Goal: Communication & Community: Answer question/provide support

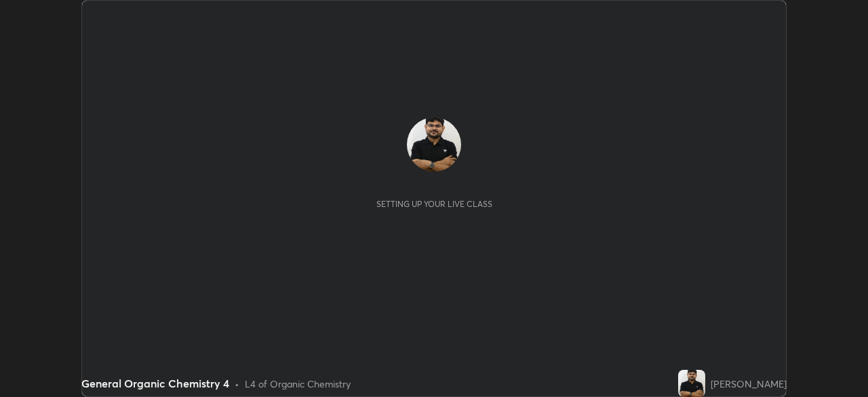
scroll to position [397, 868]
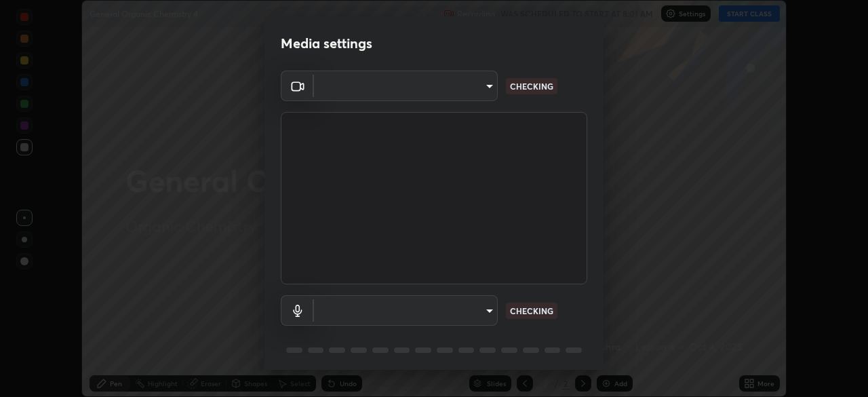
click at [465, 319] on body "Erase all General Organic Chemistry 4 Recording WAS SCHEDULED TO START AT 8:01 …" at bounding box center [434, 198] width 868 height 397
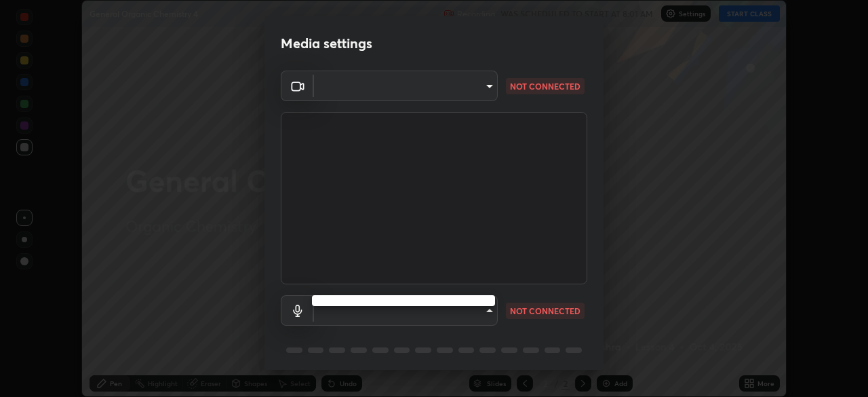
type input "ddeb460be698feac5301e169f53eca599c89e620ae617368e30cc776484c20c4"
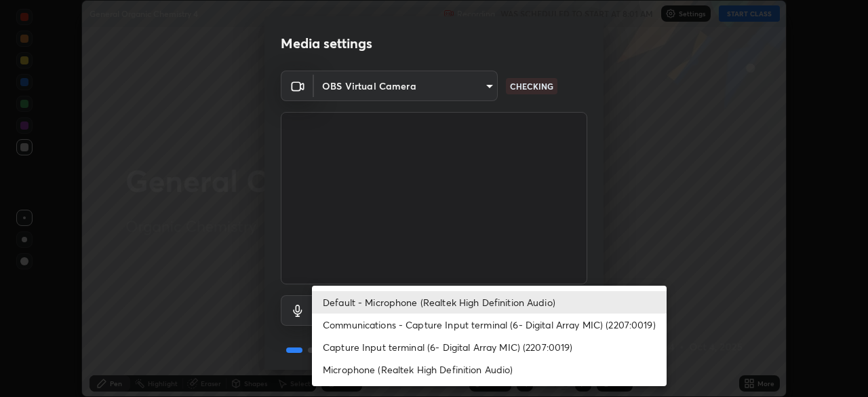
click at [405, 366] on li "Microphone (Realtek High Definition Audio)" at bounding box center [489, 369] width 355 height 22
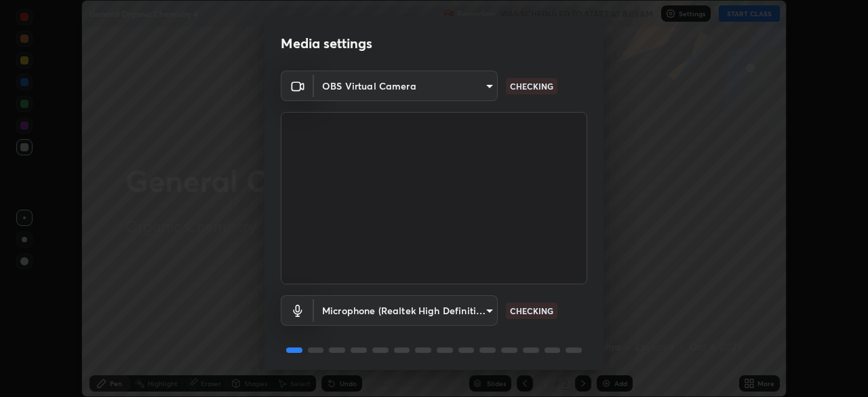
type input "f004d940c31081e6b16f6c88961f672aa5ec6747dbf5629a26c28f94701fa2d6"
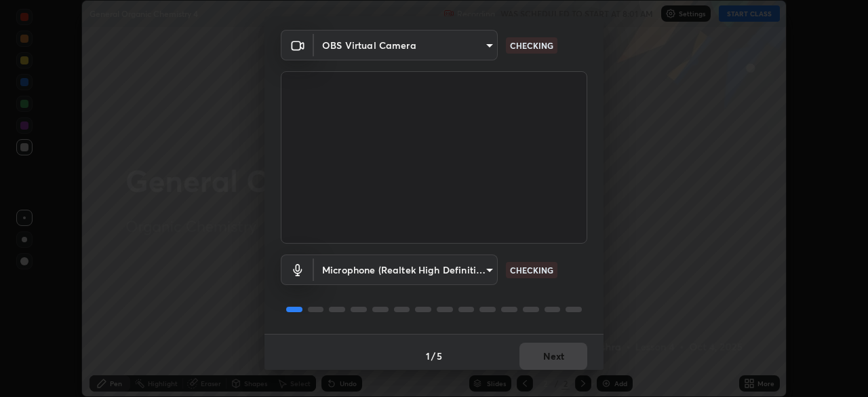
scroll to position [48, 0]
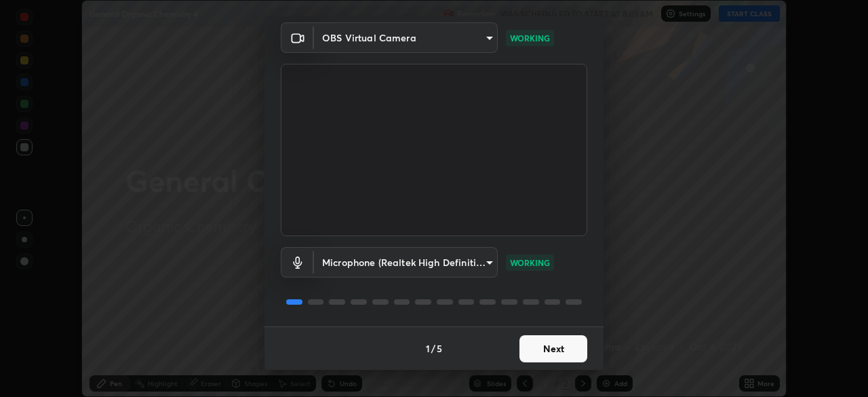
click at [550, 351] on button "Next" at bounding box center [553, 348] width 68 height 27
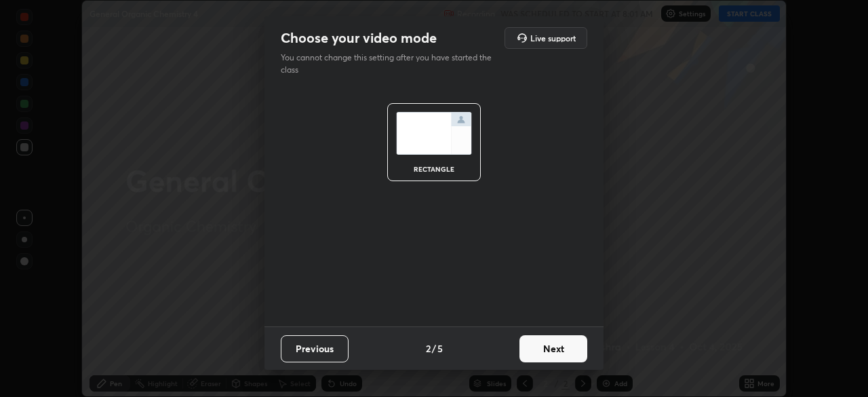
click at [556, 349] on button "Next" at bounding box center [553, 348] width 68 height 27
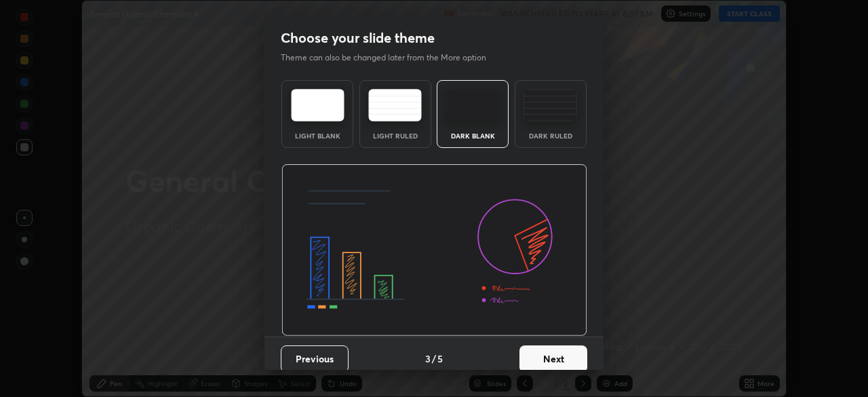
click at [580, 357] on button "Next" at bounding box center [553, 358] width 68 height 27
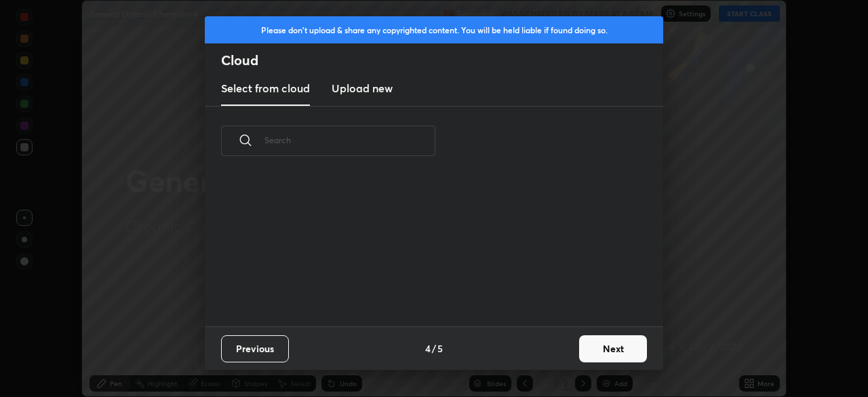
click at [609, 355] on button "Next" at bounding box center [613, 348] width 68 height 27
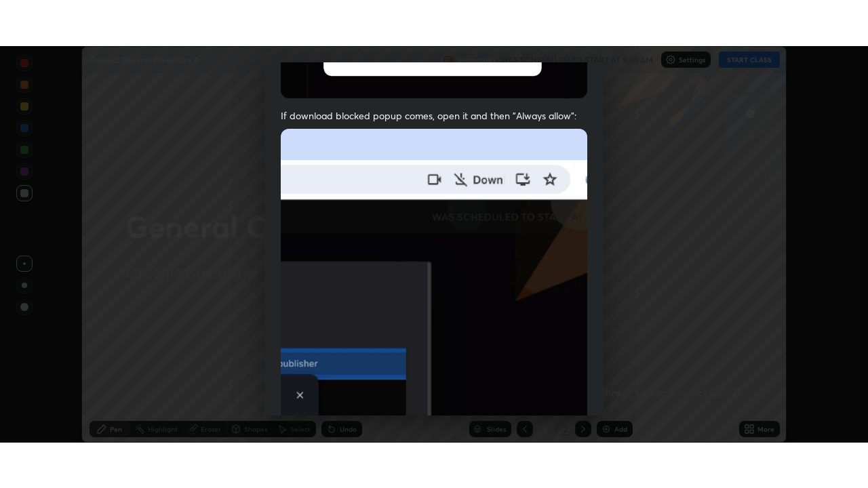
scroll to position [325, 0]
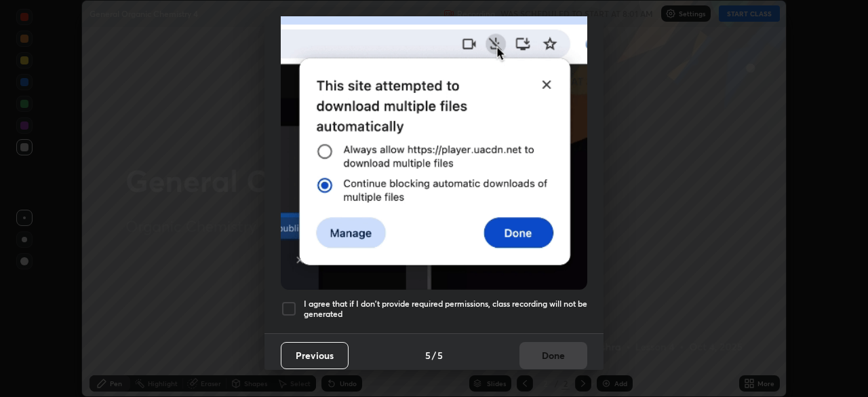
click at [540, 300] on h5 "I agree that if I don't provide required permissions, class recording will not …" at bounding box center [445, 308] width 283 height 21
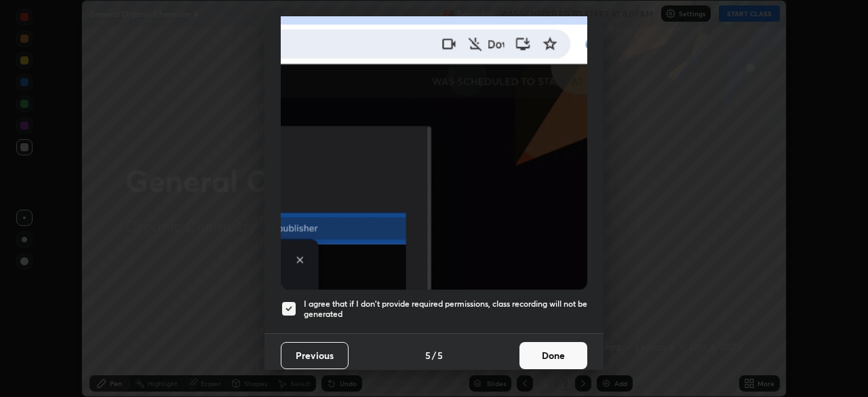
click at [551, 350] on button "Done" at bounding box center [553, 355] width 68 height 27
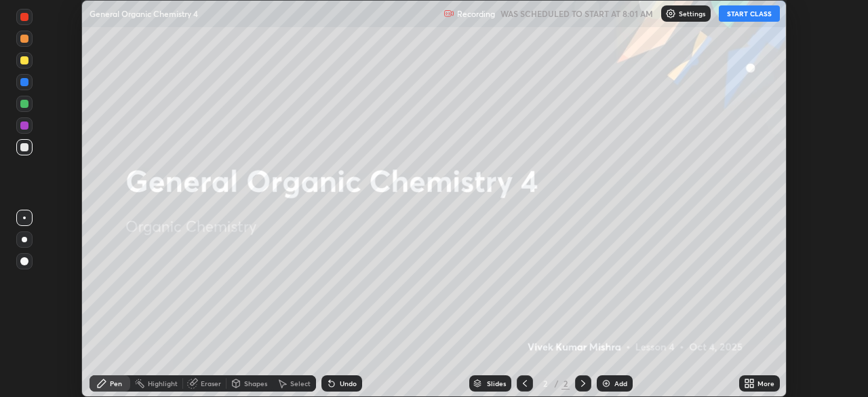
click at [733, 18] on button "START CLASS" at bounding box center [749, 13] width 61 height 16
click at [751, 380] on icon at bounding box center [751, 380] width 3 height 3
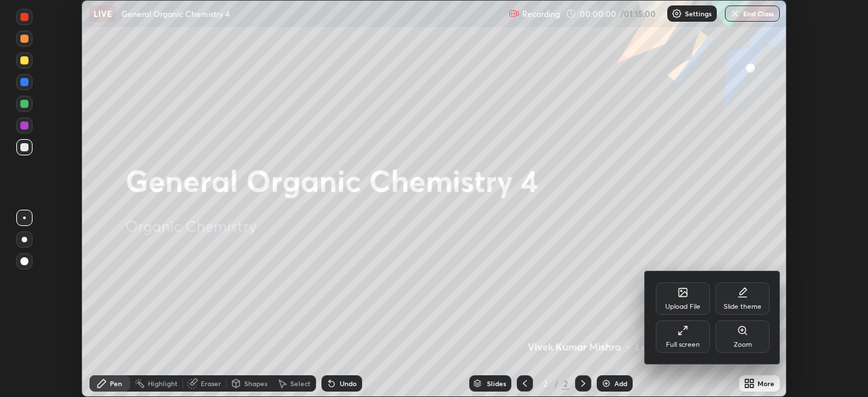
click at [691, 341] on div "Full screen" at bounding box center [683, 344] width 34 height 7
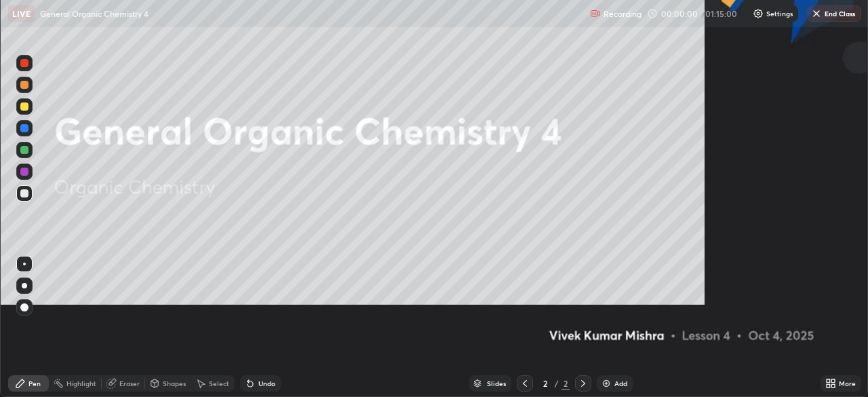
scroll to position [488, 868]
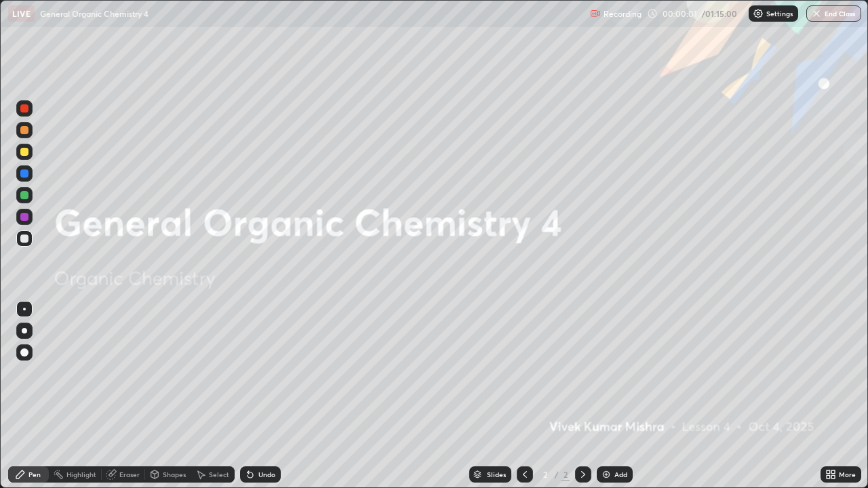
click at [834, 396] on icon at bounding box center [832, 472] width 3 height 3
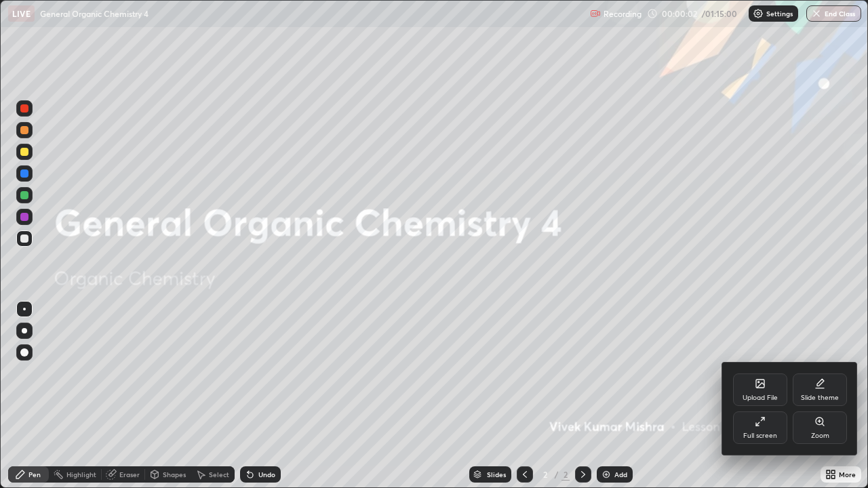
click at [822, 395] on div "Slide theme" at bounding box center [820, 398] width 38 height 7
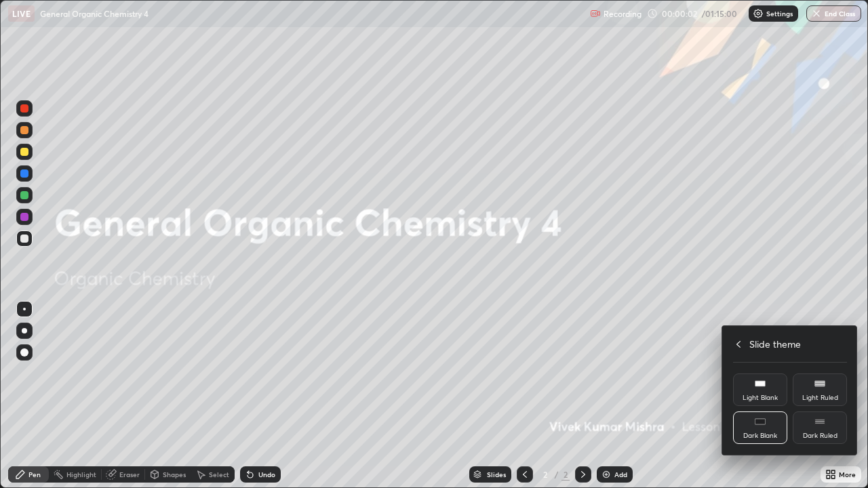
click at [827, 396] on div "Dark Ruled" at bounding box center [820, 428] width 54 height 33
click at [738, 345] on icon at bounding box center [738, 344] width 4 height 7
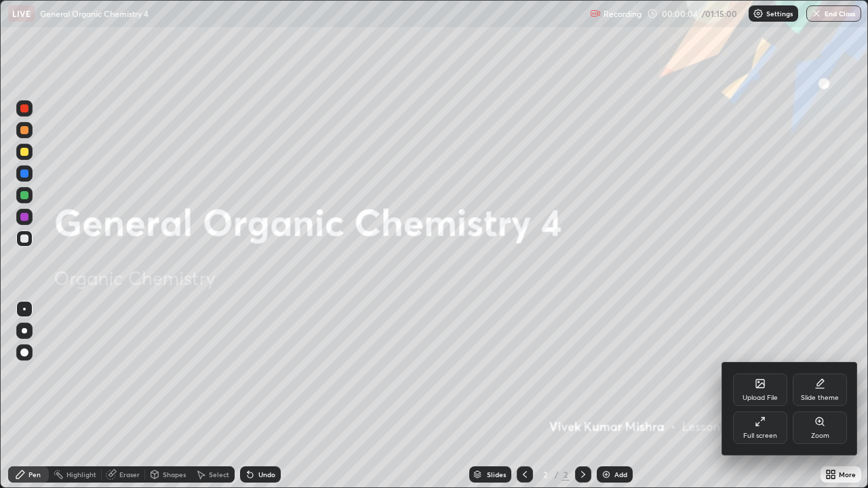
click at [681, 396] on div at bounding box center [434, 244] width 868 height 488
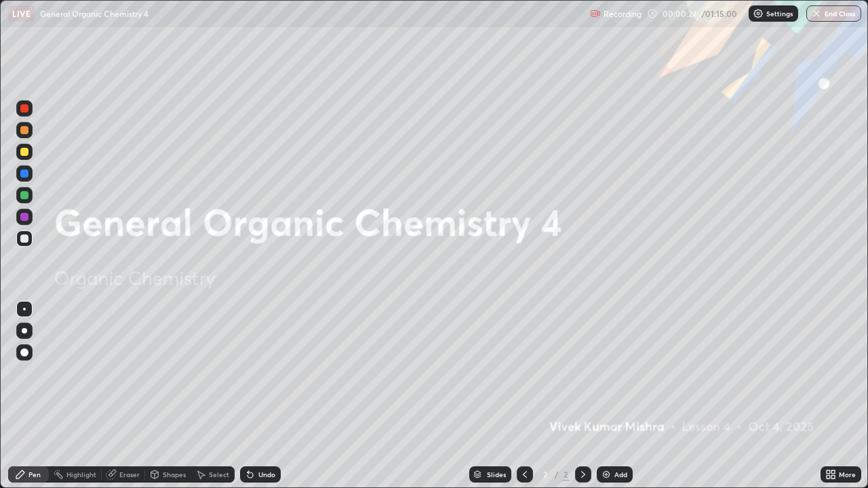
click at [623, 396] on div "Add" at bounding box center [620, 474] width 13 height 7
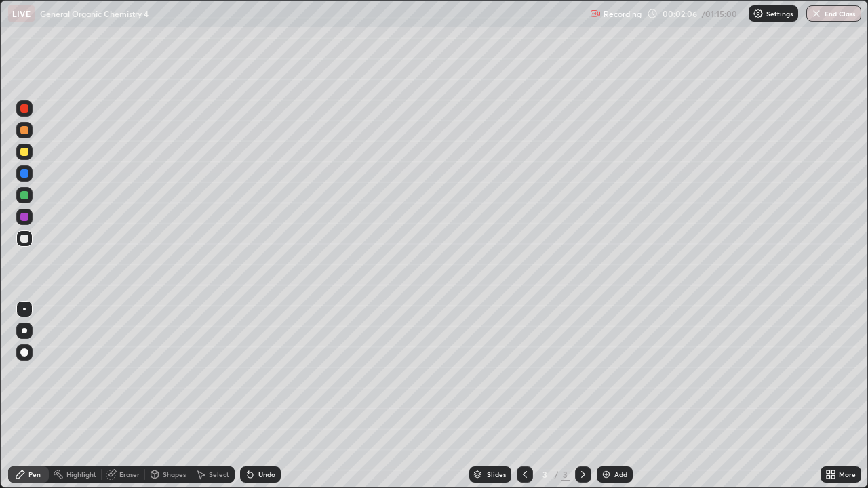
click at [254, 396] on icon at bounding box center [250, 474] width 11 height 11
click at [258, 396] on div "Undo" at bounding box center [266, 474] width 17 height 7
click at [25, 201] on div at bounding box center [24, 195] width 16 height 16
click at [258, 396] on div "Undo" at bounding box center [266, 474] width 17 height 7
click at [216, 396] on div "Select" at bounding box center [219, 474] width 20 height 7
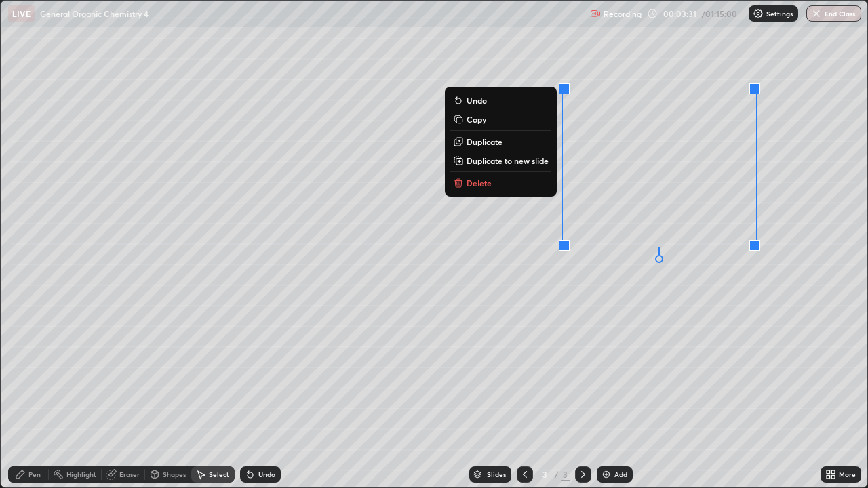
click at [491, 325] on div "0 ° Undo Copy Duplicate Duplicate to new slide Delete" at bounding box center [434, 244] width 867 height 487
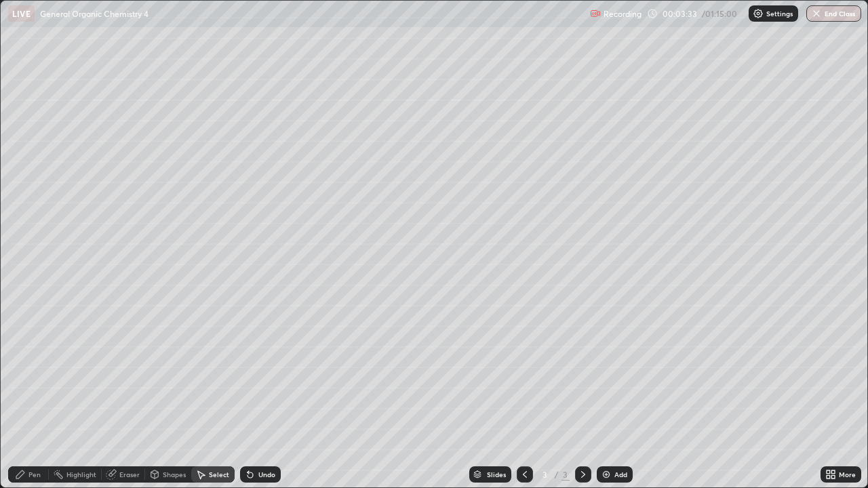
click at [260, 396] on div "Undo" at bounding box center [260, 475] width 41 height 16
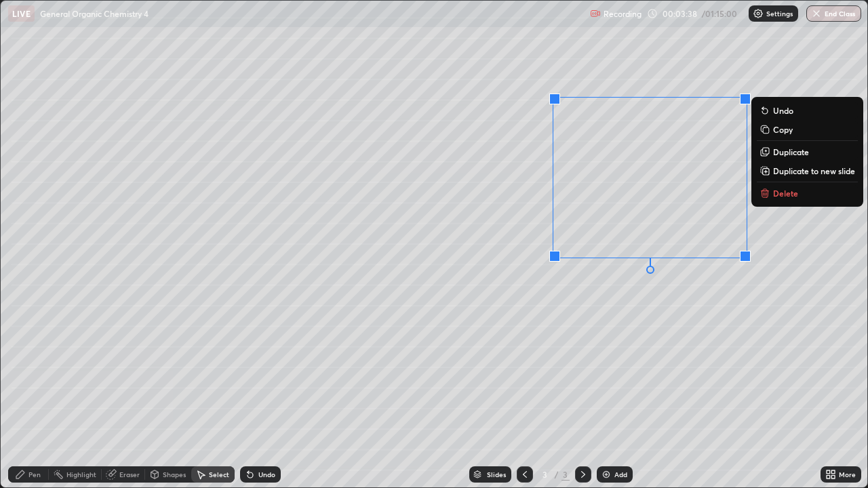
click at [467, 378] on div "0 ° Undo Copy Duplicate Duplicate to new slide Delete" at bounding box center [434, 244] width 867 height 487
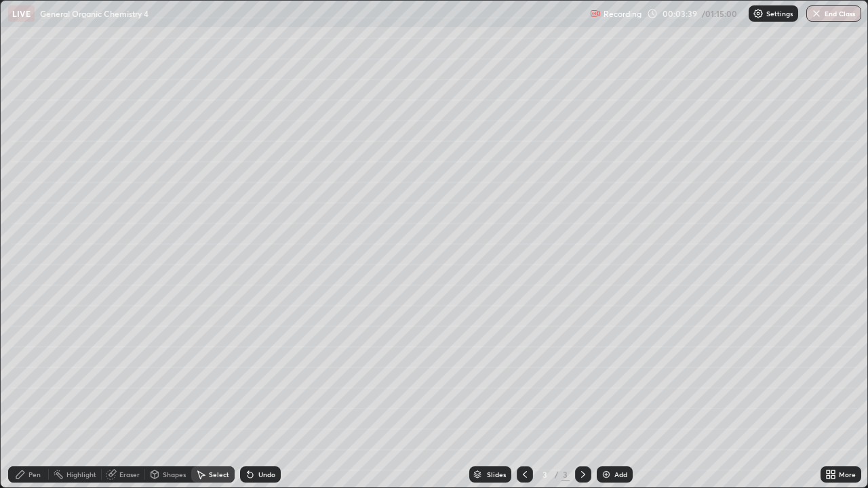
click at [132, 396] on div "Eraser" at bounding box center [129, 474] width 20 height 7
click at [22, 396] on icon at bounding box center [20, 475] width 8 height 8
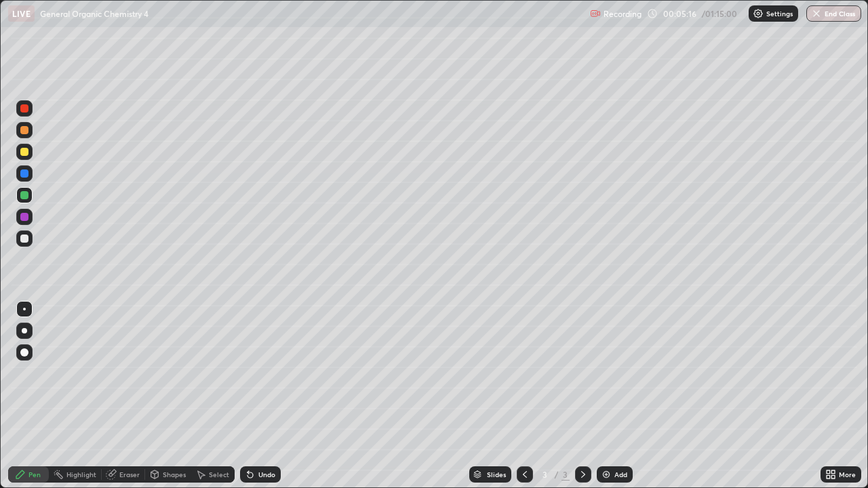
click at [263, 396] on div "Undo" at bounding box center [266, 474] width 17 height 7
click at [22, 241] on div at bounding box center [24, 239] width 8 height 8
click at [856, 396] on div "More" at bounding box center [841, 475] width 41 height 16
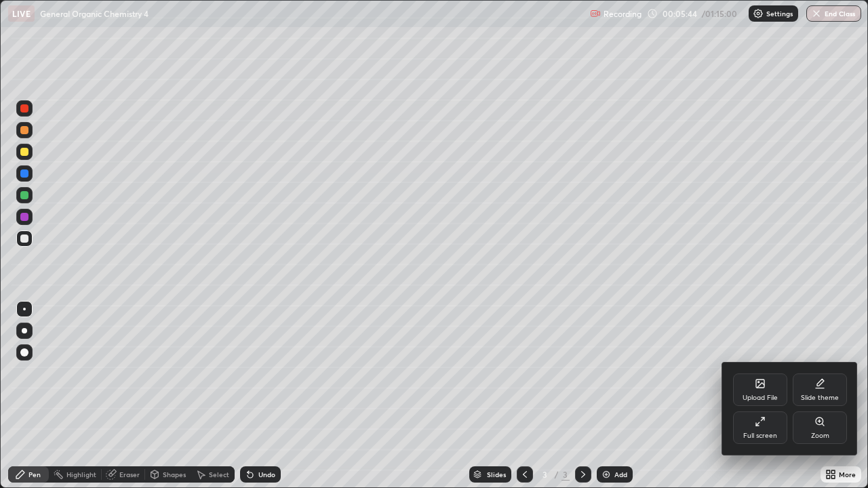
click at [842, 396] on div "Zoom" at bounding box center [820, 428] width 54 height 33
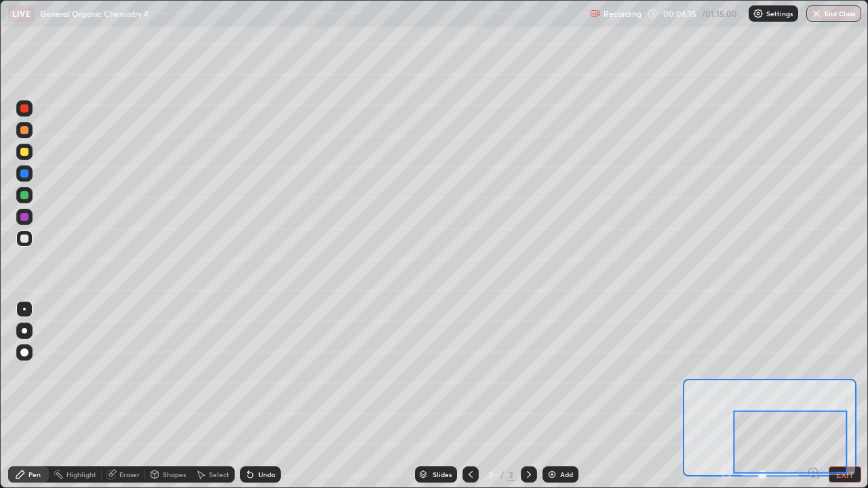
click at [23, 213] on div at bounding box center [24, 217] width 8 height 8
click at [22, 241] on div at bounding box center [24, 239] width 8 height 8
click at [20, 193] on div at bounding box center [24, 195] width 8 height 8
click at [722, 396] on div at bounding box center [770, 475] width 100 height 16
click at [724, 396] on div at bounding box center [770, 475] width 100 height 16
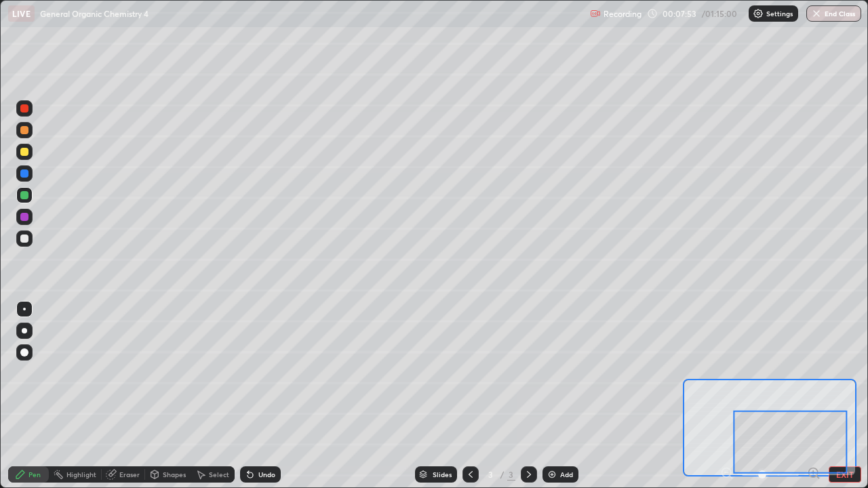
click at [848, 396] on button "EXIT" at bounding box center [845, 475] width 33 height 16
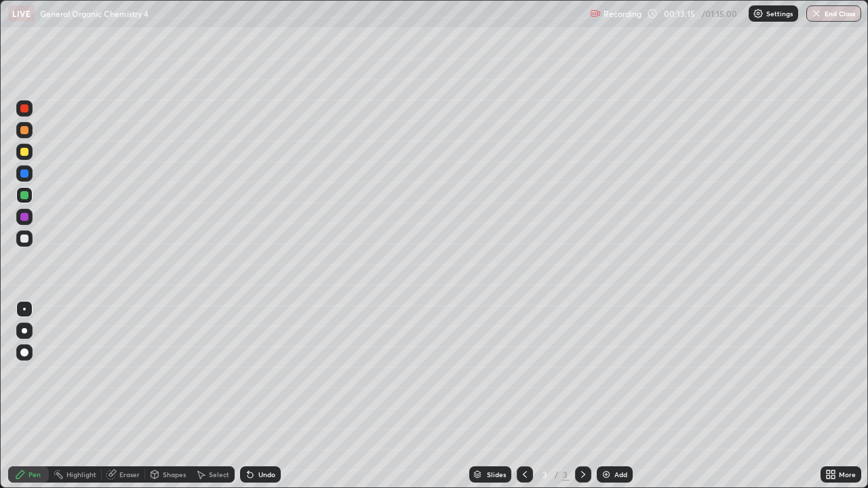
click at [625, 396] on div "Add" at bounding box center [615, 475] width 36 height 16
click at [24, 245] on div at bounding box center [24, 239] width 16 height 16
click at [165, 396] on div "Shapes" at bounding box center [174, 474] width 23 height 7
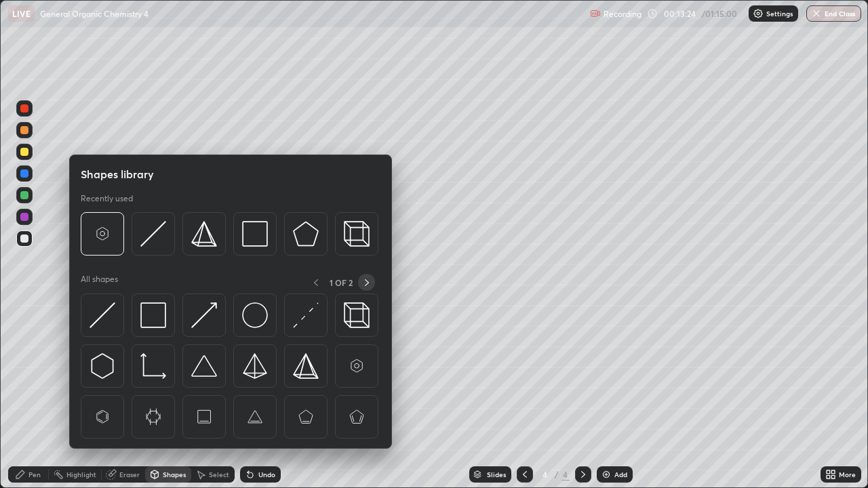
click at [363, 277] on icon at bounding box center [366, 282] width 11 height 11
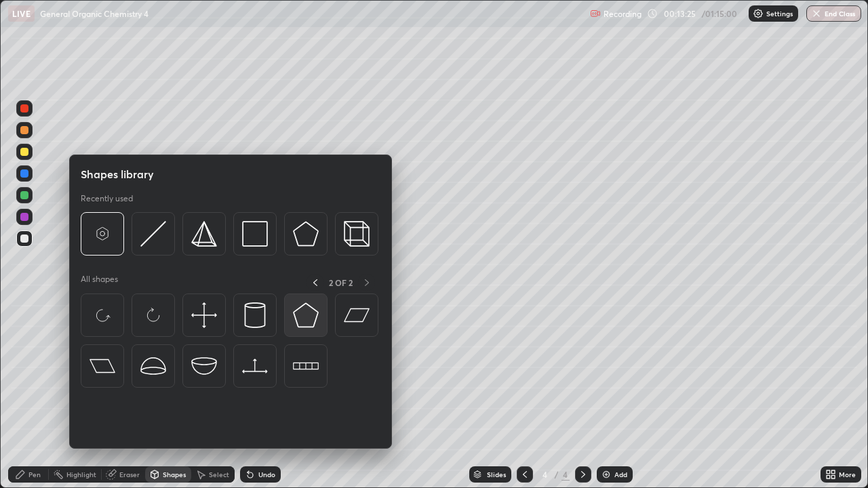
click at [307, 316] on img at bounding box center [306, 315] width 26 height 26
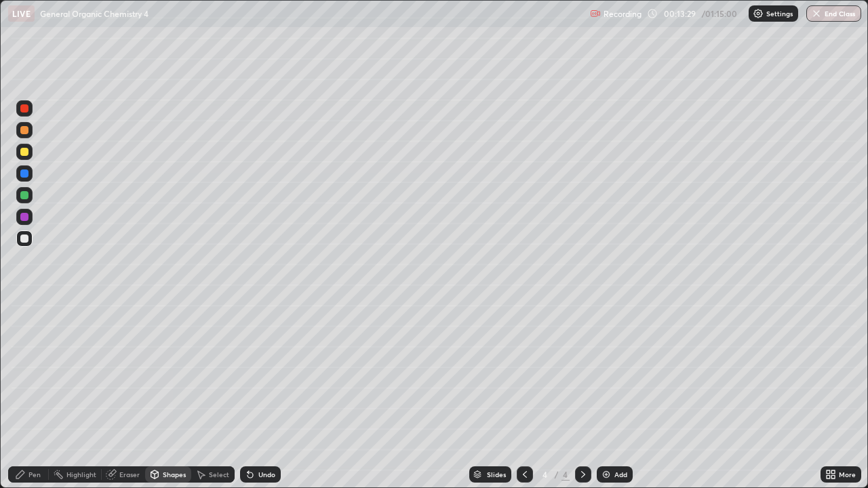
click at [26, 396] on div "Pen" at bounding box center [28, 475] width 41 height 16
click at [24, 196] on div at bounding box center [24, 195] width 8 height 8
click at [26, 134] on div at bounding box center [24, 130] width 16 height 16
click at [24, 153] on div at bounding box center [24, 152] width 8 height 8
click at [524, 396] on icon at bounding box center [524, 474] width 11 height 11
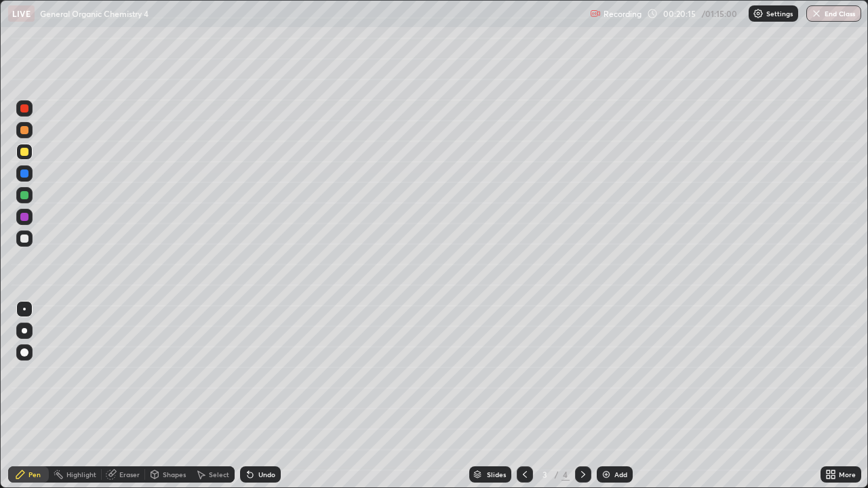
click at [582, 396] on icon at bounding box center [583, 474] width 11 height 11
click at [24, 112] on div at bounding box center [24, 108] width 8 height 8
click at [24, 131] on div at bounding box center [24, 130] width 8 height 8
click at [25, 174] on div at bounding box center [24, 174] width 8 height 8
click at [613, 396] on div "Add" at bounding box center [615, 475] width 36 height 16
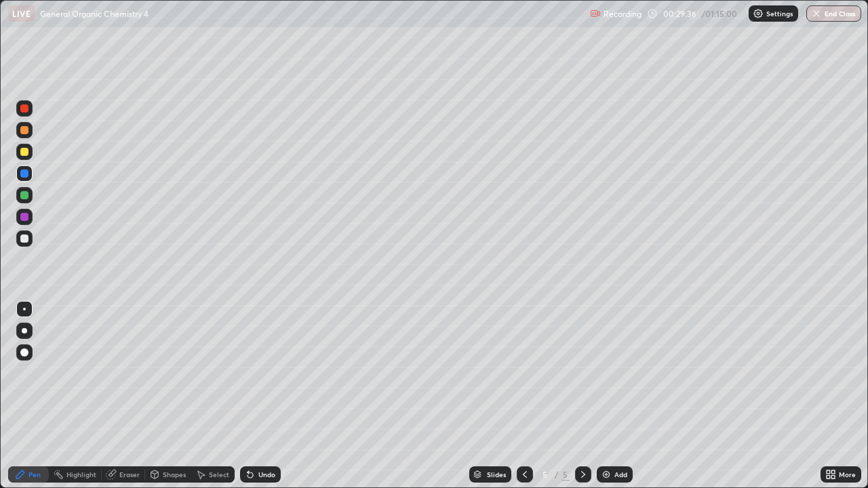
click at [24, 113] on div at bounding box center [24, 108] width 16 height 16
click at [22, 196] on div at bounding box center [24, 195] width 8 height 8
click at [262, 396] on div "Undo" at bounding box center [260, 475] width 41 height 16
click at [264, 396] on div "Undo" at bounding box center [260, 475] width 41 height 16
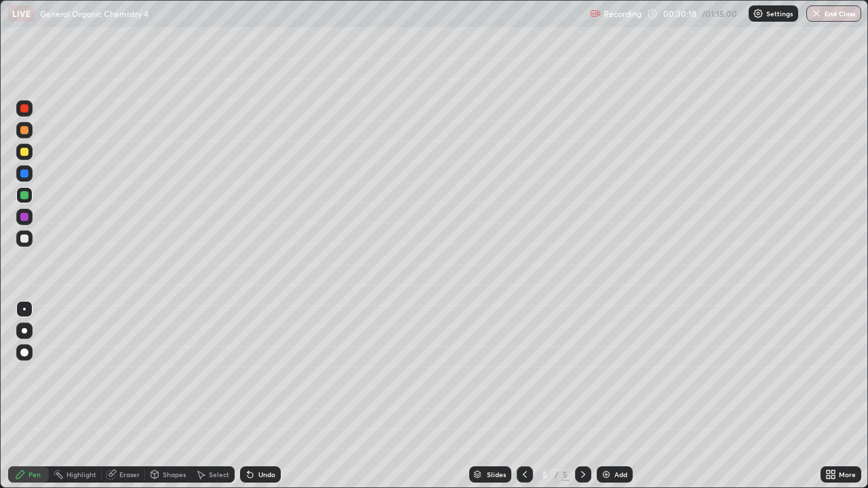
click at [266, 396] on div "Undo" at bounding box center [260, 475] width 41 height 16
click at [264, 396] on div "Undo" at bounding box center [260, 475] width 41 height 16
click at [262, 396] on div "Undo" at bounding box center [266, 474] width 17 height 7
click at [264, 396] on div "Undo" at bounding box center [266, 474] width 17 height 7
click at [262, 396] on div "Undo" at bounding box center [266, 474] width 17 height 7
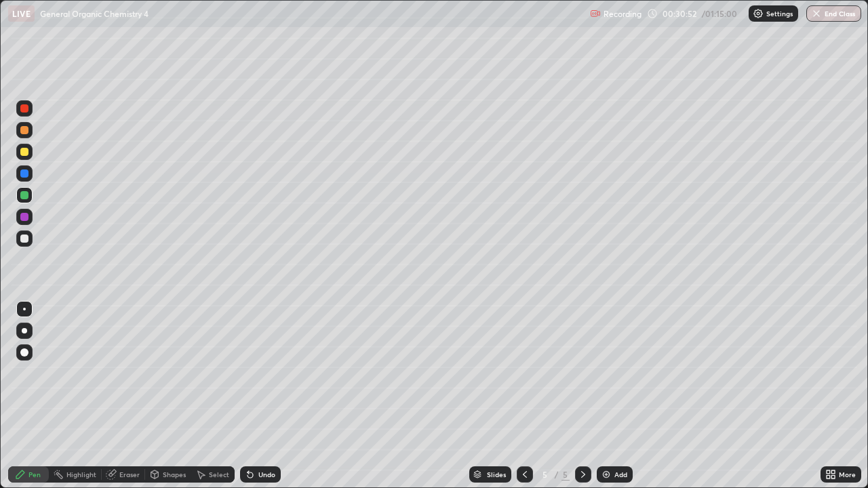
click at [262, 396] on div "Undo" at bounding box center [260, 475] width 41 height 16
click at [18, 243] on div at bounding box center [24, 239] width 16 height 16
click at [262, 396] on div "Undo" at bounding box center [266, 474] width 17 height 7
click at [264, 396] on div "Undo" at bounding box center [266, 474] width 17 height 7
click at [262, 396] on div "Undo" at bounding box center [260, 475] width 41 height 16
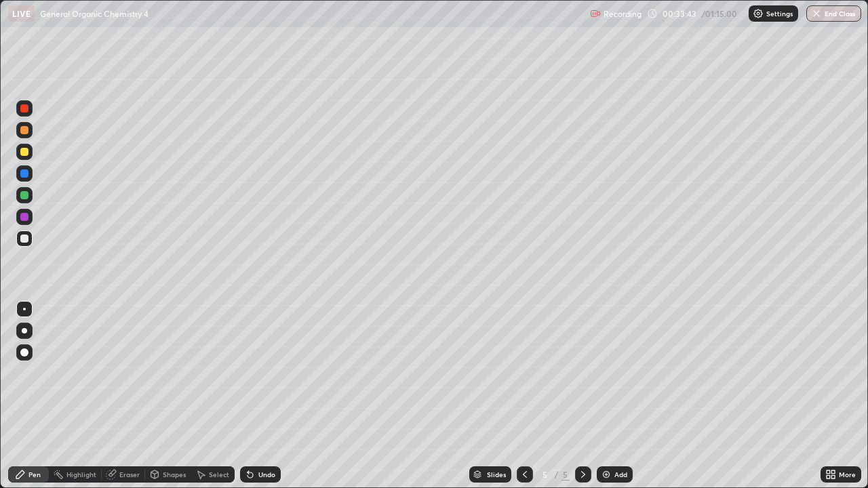
click at [846, 396] on div "More" at bounding box center [841, 475] width 41 height 16
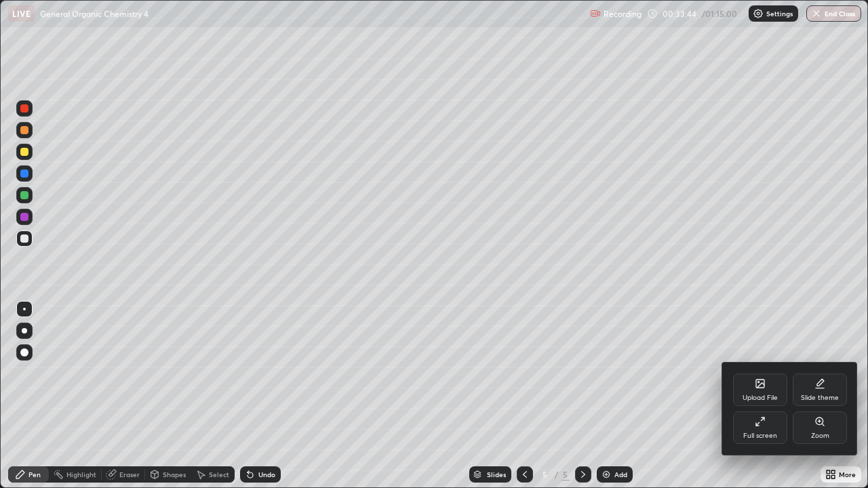
click at [835, 396] on div "Zoom" at bounding box center [820, 428] width 54 height 33
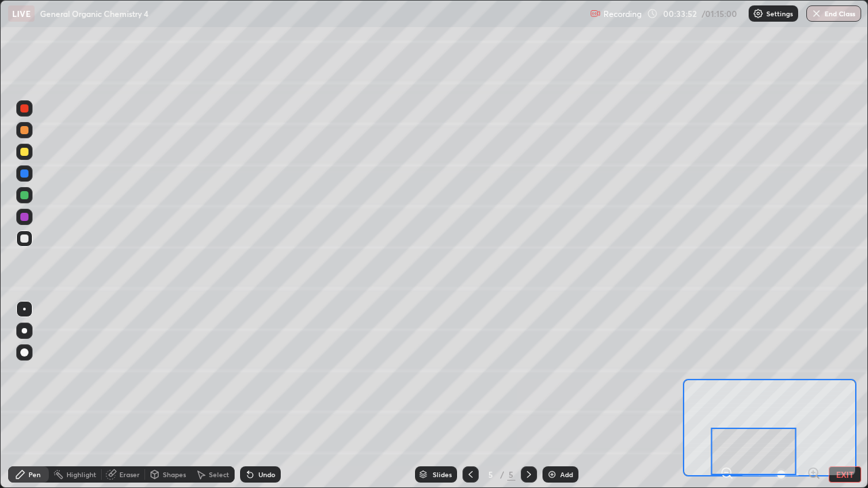
click at [21, 215] on div at bounding box center [24, 217] width 8 height 8
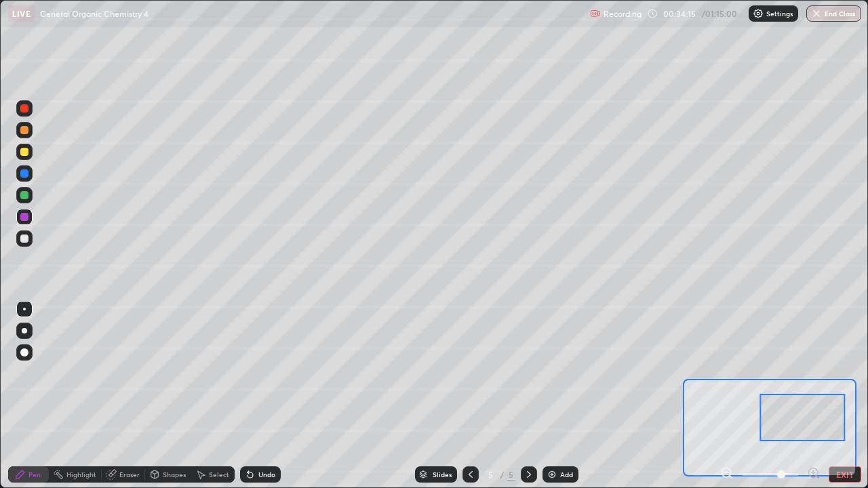
click at [841, 396] on button "EXIT" at bounding box center [845, 475] width 33 height 16
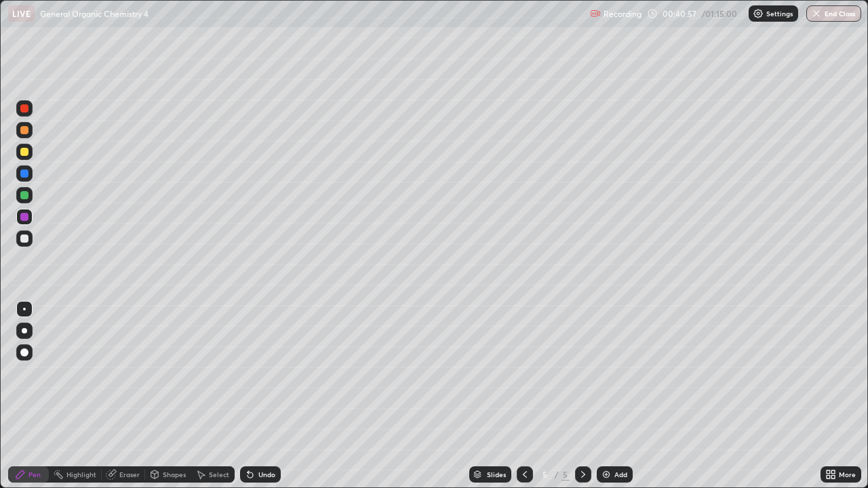
click at [614, 396] on div "Add" at bounding box center [620, 474] width 13 height 7
click at [520, 396] on div at bounding box center [525, 475] width 16 height 16
click at [582, 396] on icon at bounding box center [583, 474] width 11 height 11
click at [212, 396] on div "Select" at bounding box center [219, 474] width 20 height 7
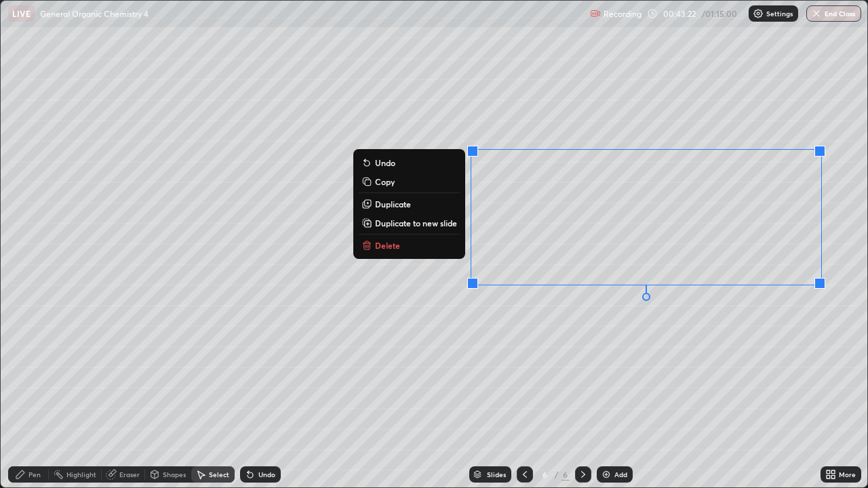
click at [425, 249] on button "Delete" at bounding box center [409, 245] width 101 height 16
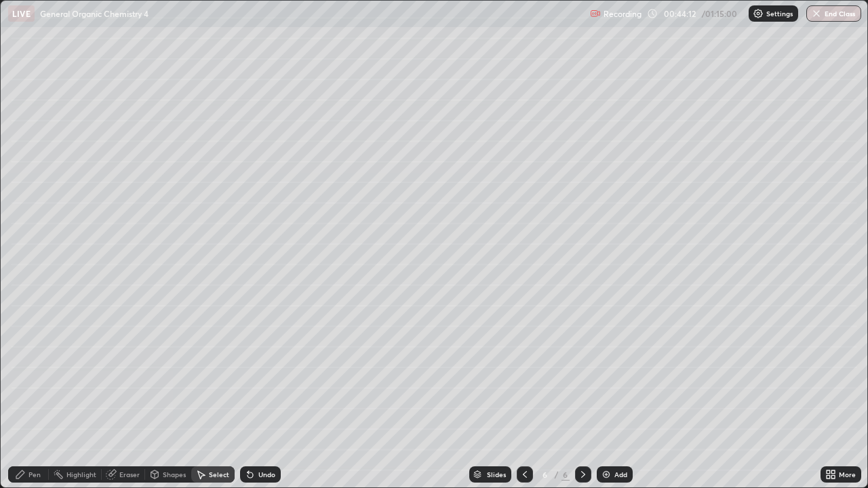
click at [24, 396] on icon at bounding box center [20, 474] width 11 height 11
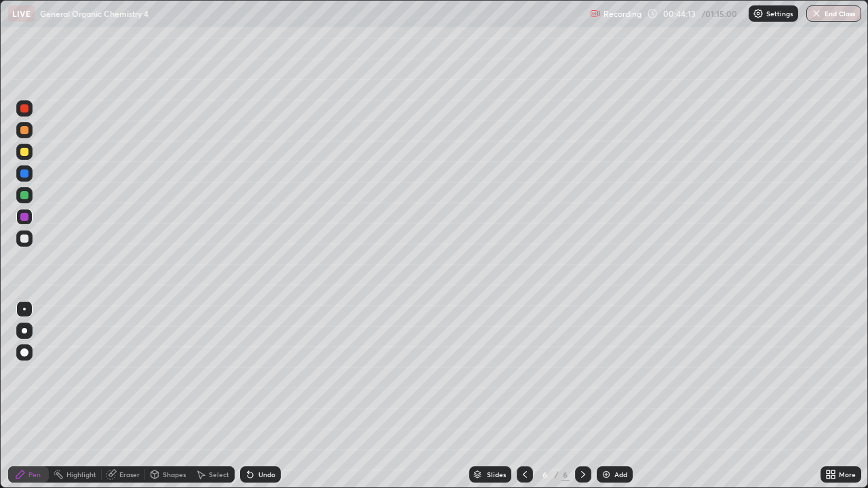
click at [24, 239] on div at bounding box center [24, 239] width 8 height 8
click at [612, 396] on div "Add" at bounding box center [615, 475] width 36 height 16
click at [524, 396] on icon at bounding box center [524, 474] width 11 height 11
click at [582, 396] on icon at bounding box center [583, 474] width 11 height 11
click at [18, 151] on div at bounding box center [24, 152] width 16 height 16
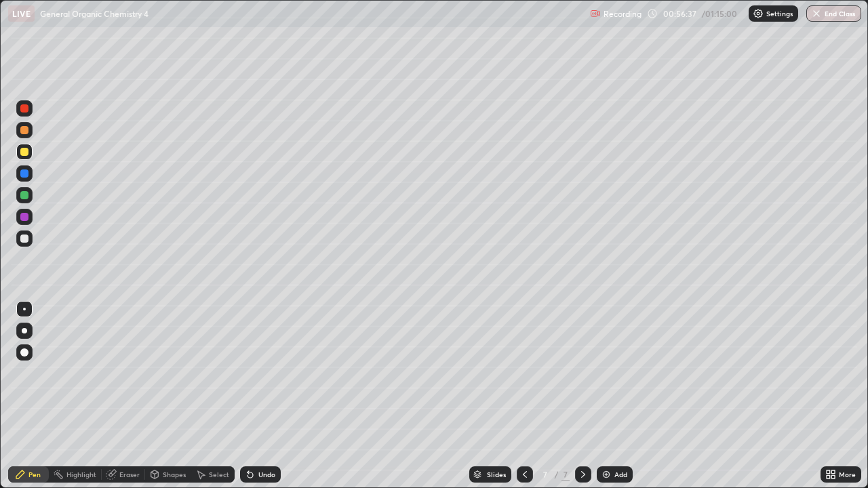
click at [524, 396] on icon at bounding box center [524, 474] width 11 height 11
click at [522, 396] on icon at bounding box center [524, 474] width 11 height 11
click at [582, 396] on icon at bounding box center [583, 474] width 11 height 11
click at [751, 396] on div "Slides 7 / 7 Add" at bounding box center [551, 474] width 540 height 27
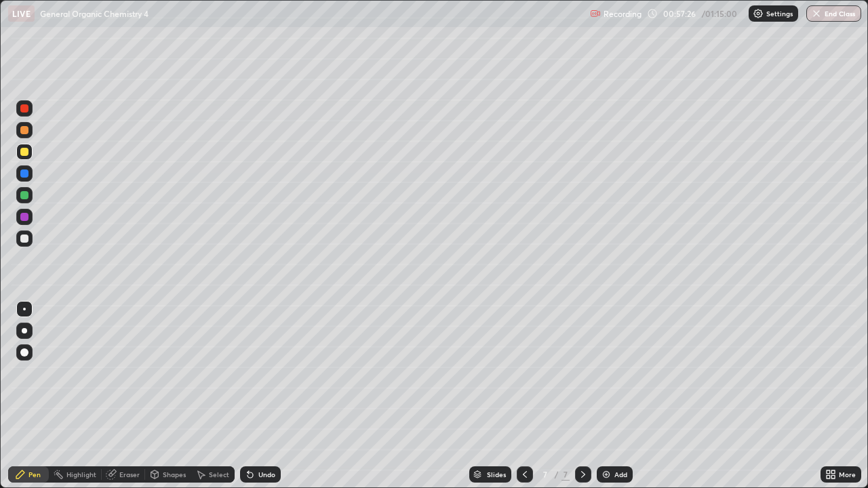
click at [752, 396] on div "Slides 7 / 7 Add" at bounding box center [551, 474] width 540 height 27
click at [851, 396] on div "More" at bounding box center [847, 474] width 17 height 7
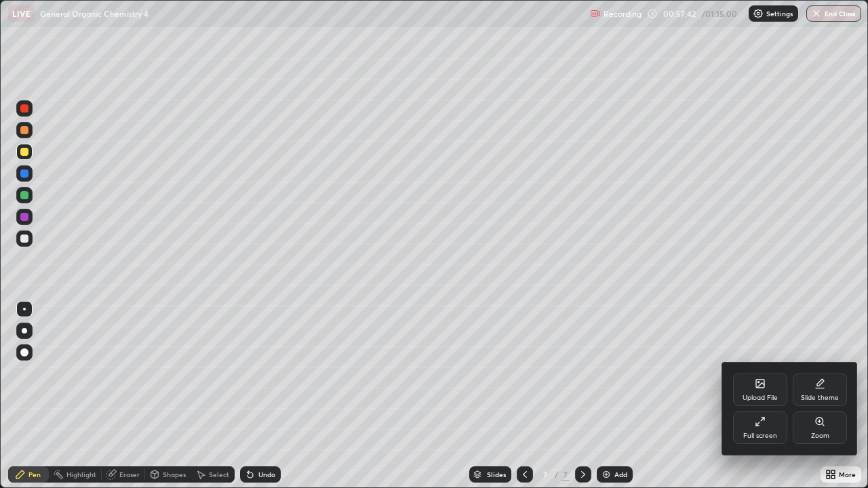
click at [835, 396] on div "Zoom" at bounding box center [820, 428] width 54 height 33
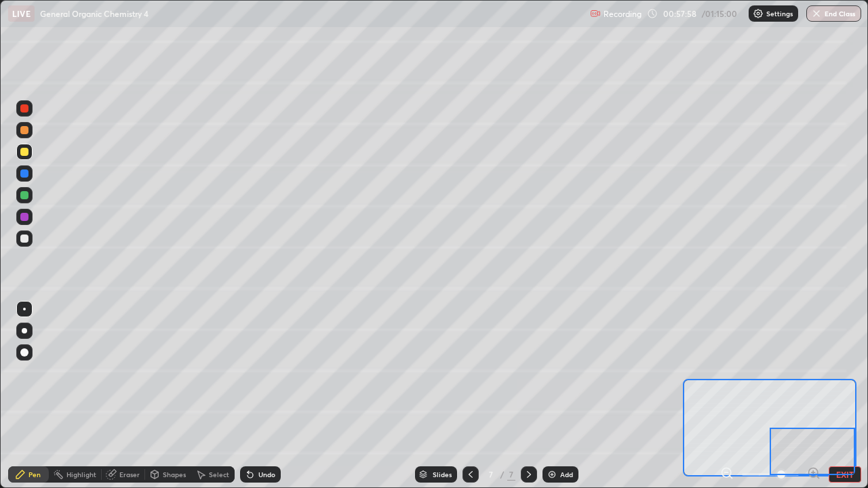
click at [27, 236] on div at bounding box center [24, 239] width 8 height 8
click at [125, 396] on div "Eraser" at bounding box center [129, 474] width 20 height 7
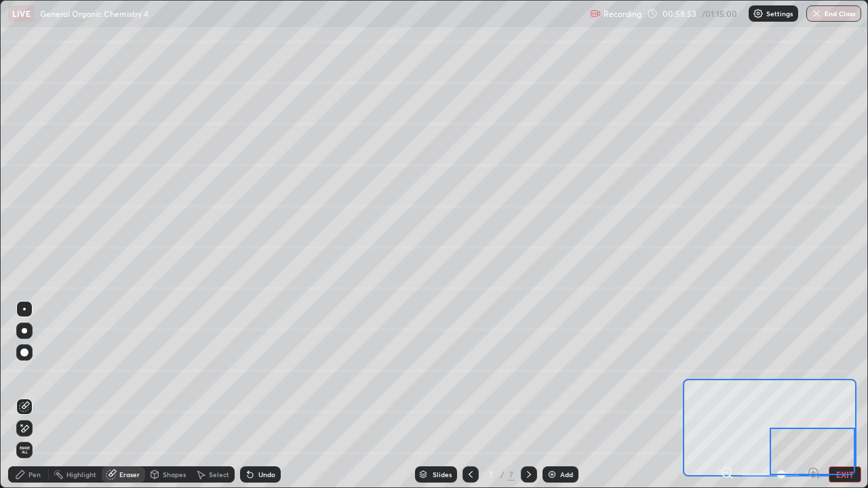
click at [33, 396] on div "Pen" at bounding box center [34, 474] width 12 height 7
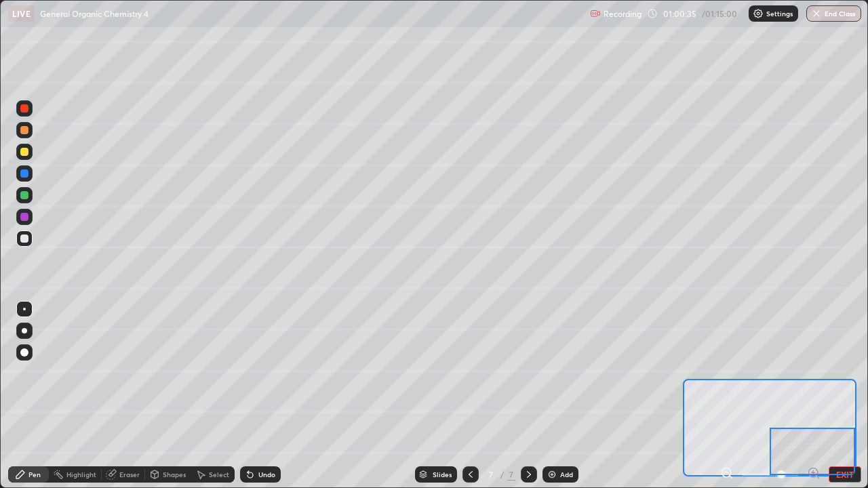
click at [856, 396] on button "EXIT" at bounding box center [845, 475] width 33 height 16
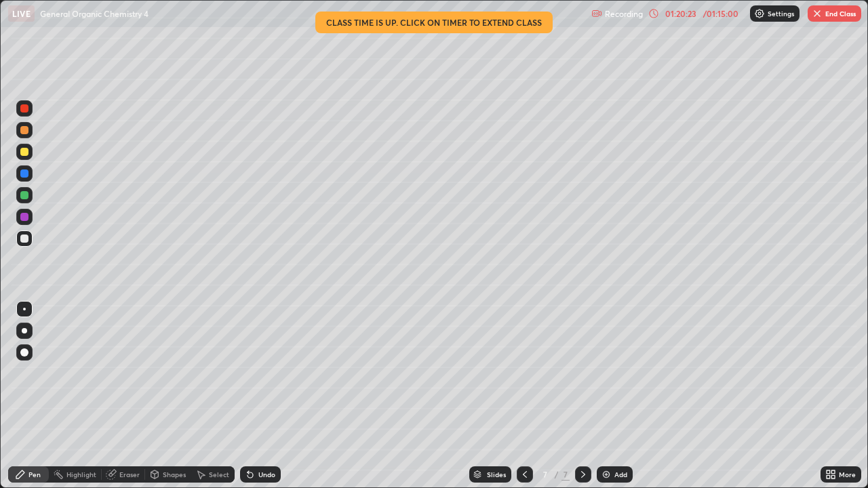
click at [833, 16] on button "End Class" at bounding box center [835, 13] width 54 height 16
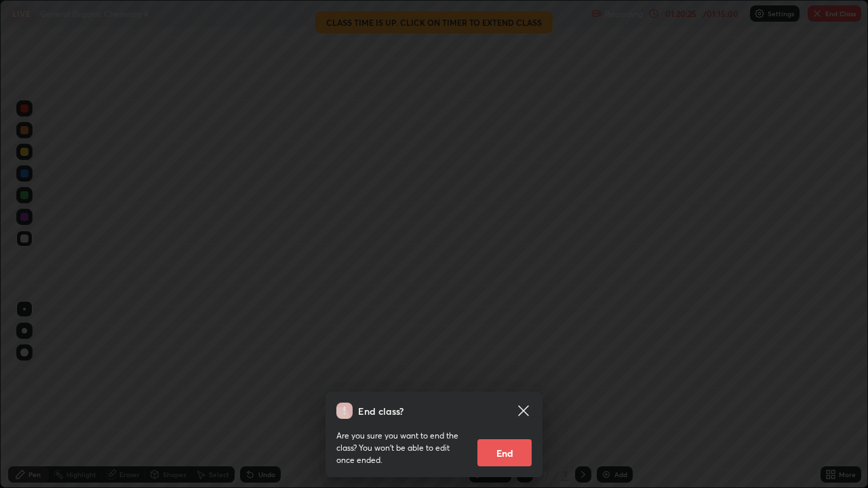
click at [512, 396] on button "End" at bounding box center [504, 452] width 54 height 27
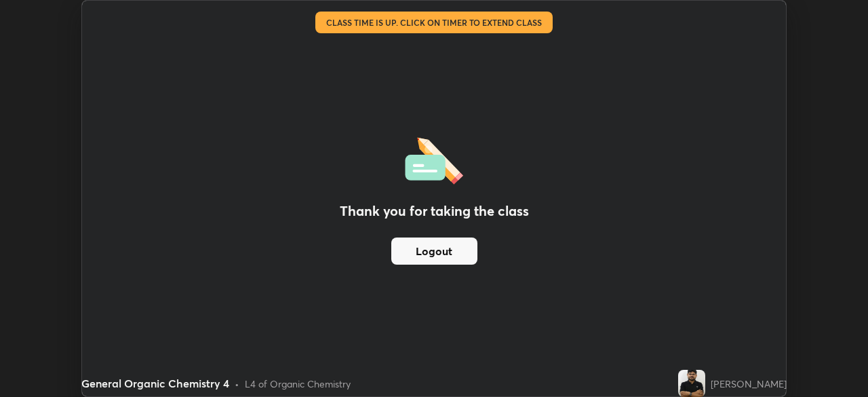
scroll to position [67415, 66944]
